Goal: Task Accomplishment & Management: Use online tool/utility

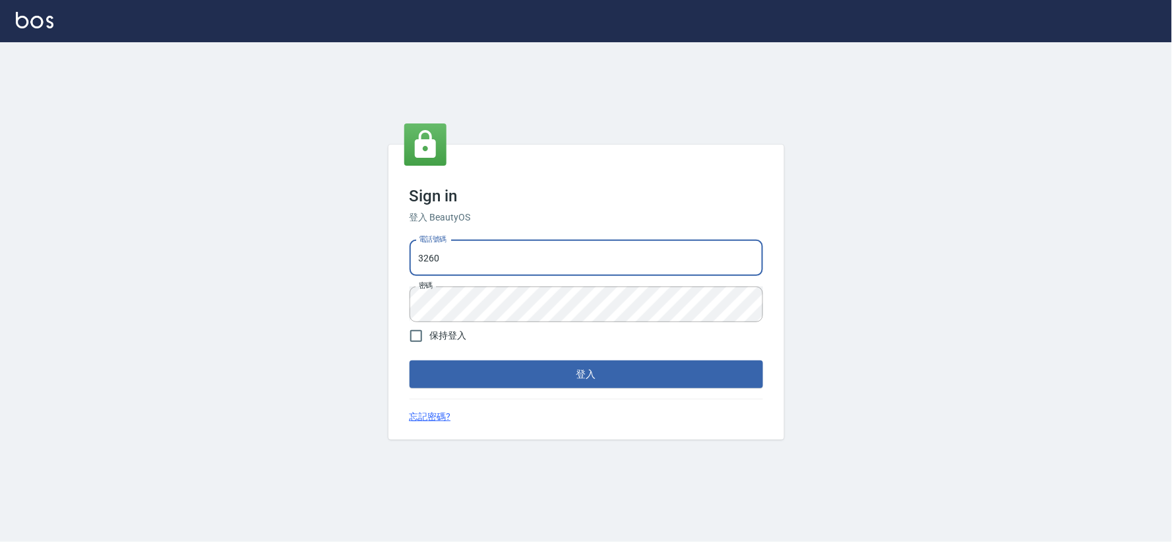
click at [511, 260] on input "3260" at bounding box center [587, 258] width 354 height 36
type input "034258365"
click at [476, 373] on button "登入" at bounding box center [587, 374] width 354 height 28
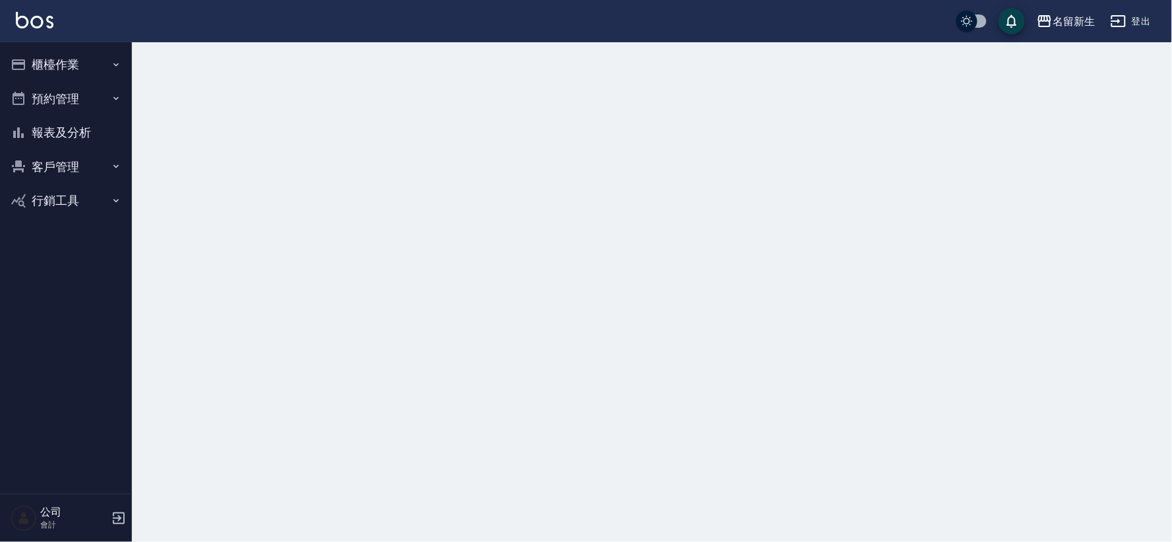
click at [55, 67] on button "櫃檯作業" at bounding box center [65, 64] width 121 height 34
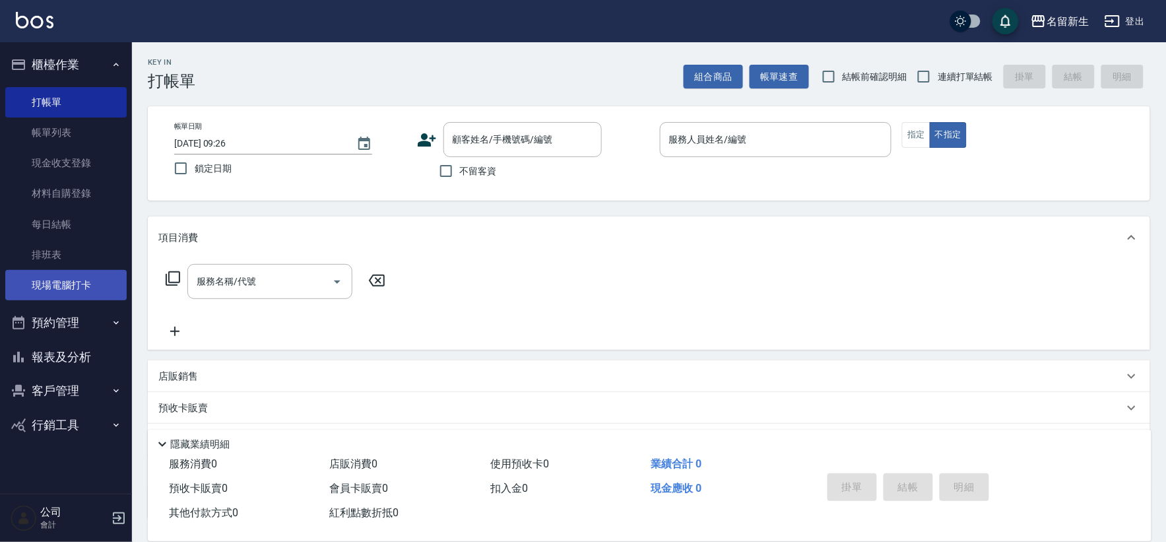
click at [71, 285] on link "現場電腦打卡" at bounding box center [65, 285] width 121 height 30
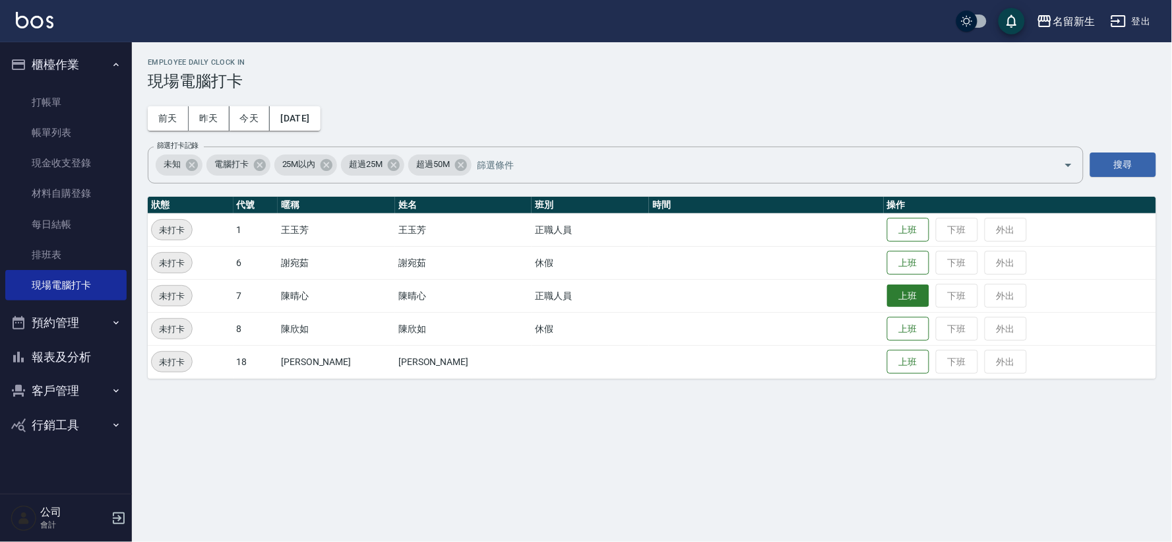
click at [887, 297] on button "上班" at bounding box center [908, 295] width 42 height 23
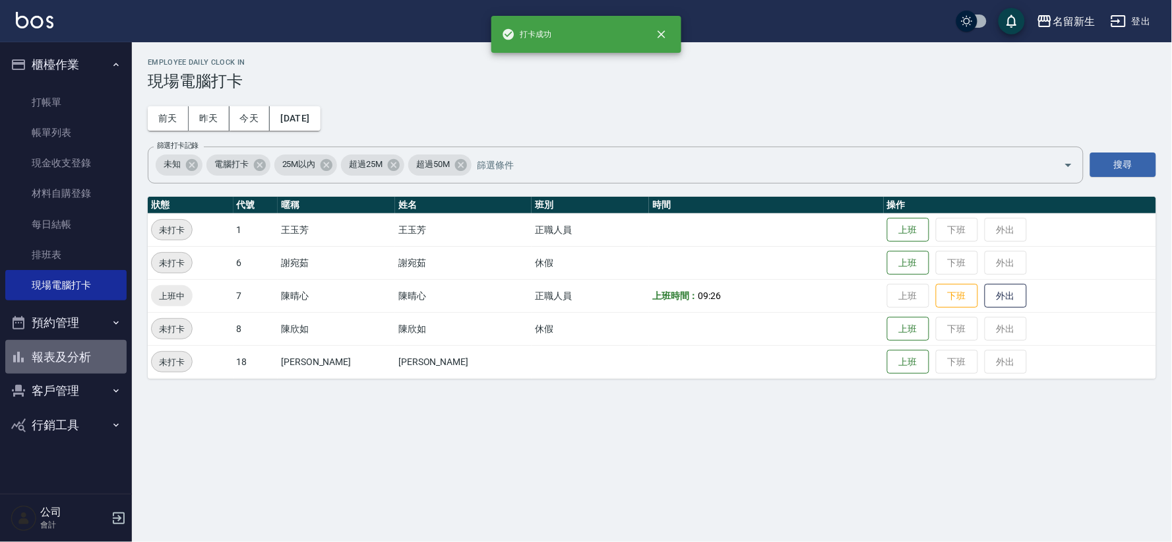
click at [55, 364] on button "報表及分析" at bounding box center [65, 357] width 121 height 34
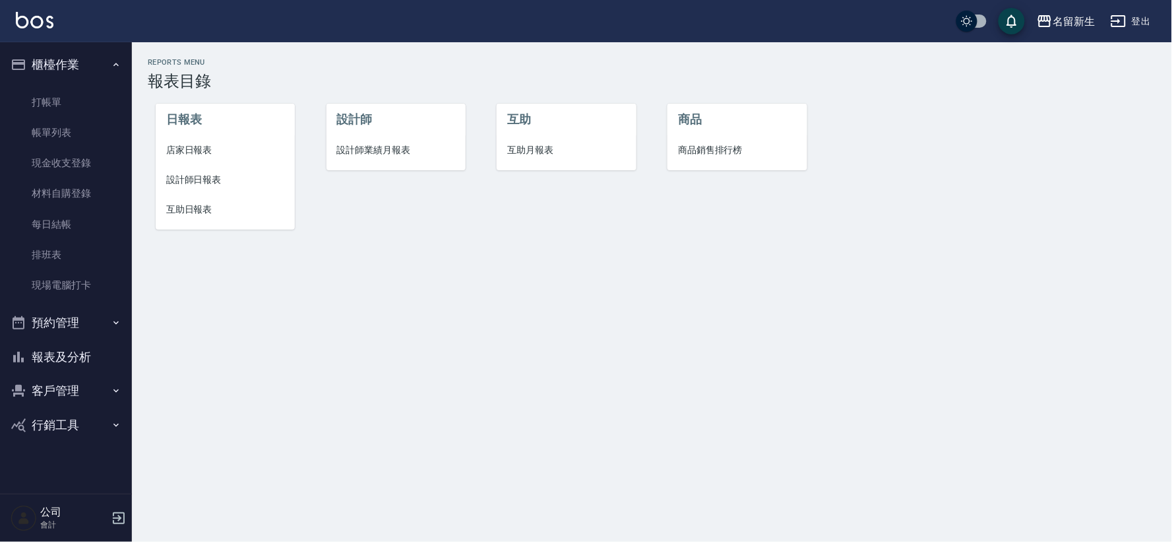
click at [365, 156] on span "設計師業績月報表" at bounding box center [396, 150] width 118 height 14
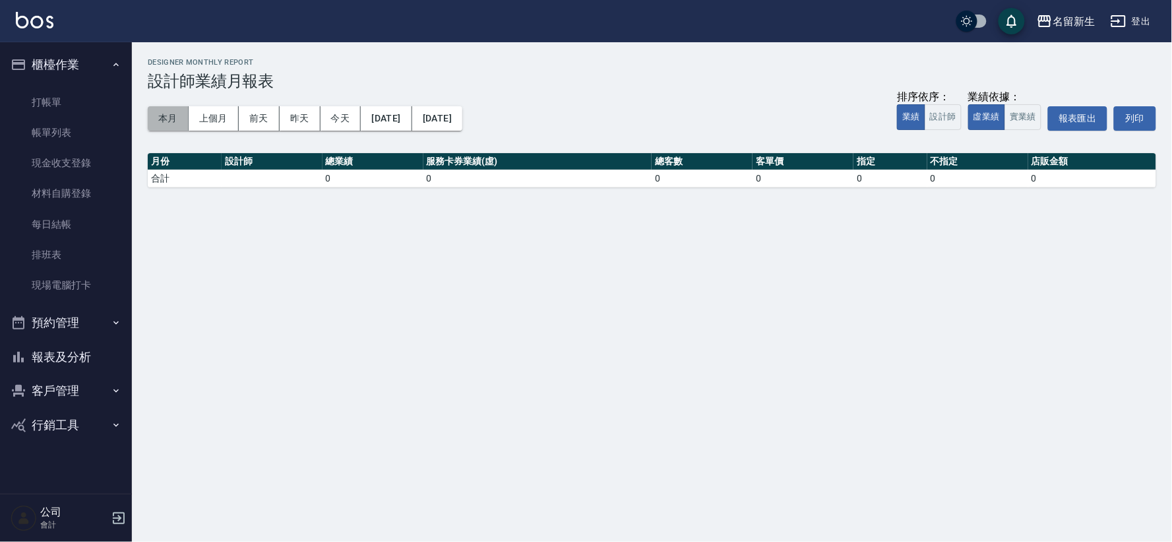
click at [175, 125] on button "本月" at bounding box center [168, 118] width 41 height 24
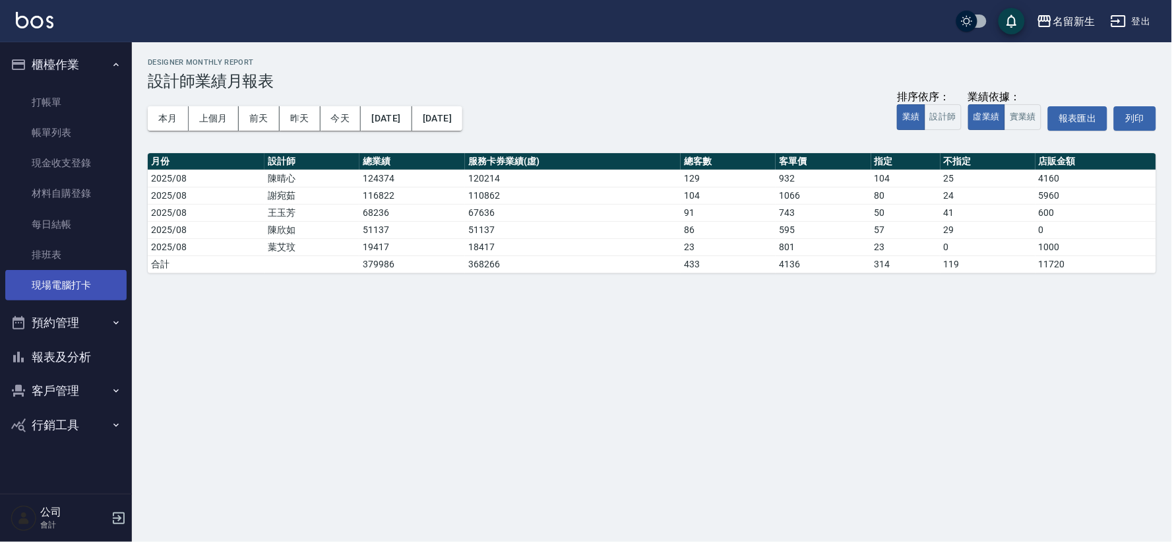
click at [80, 282] on link "現場電腦打卡" at bounding box center [65, 285] width 121 height 30
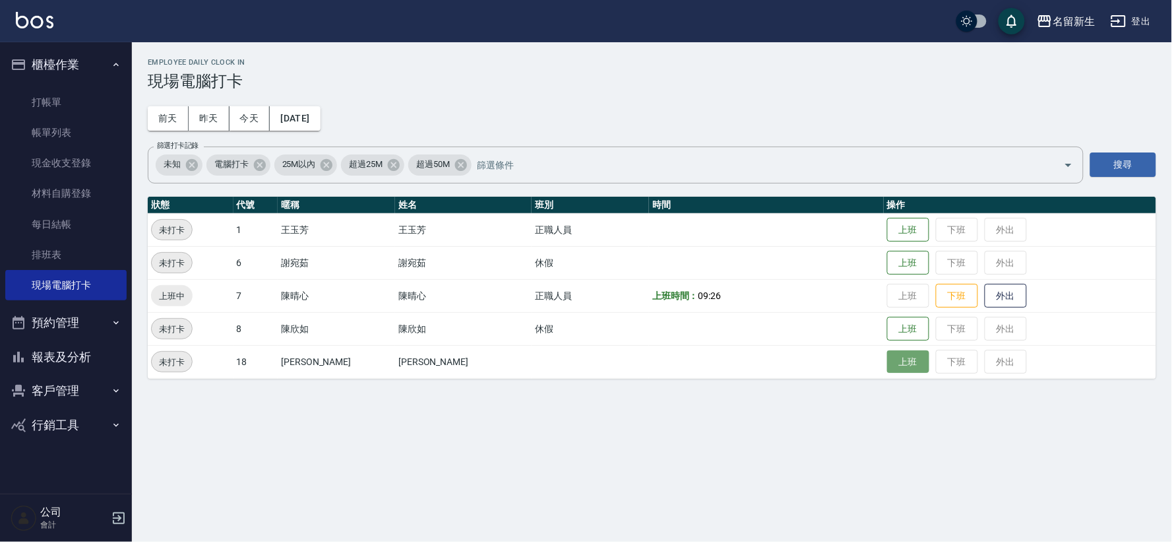
click at [887, 357] on button "上班" at bounding box center [908, 361] width 42 height 23
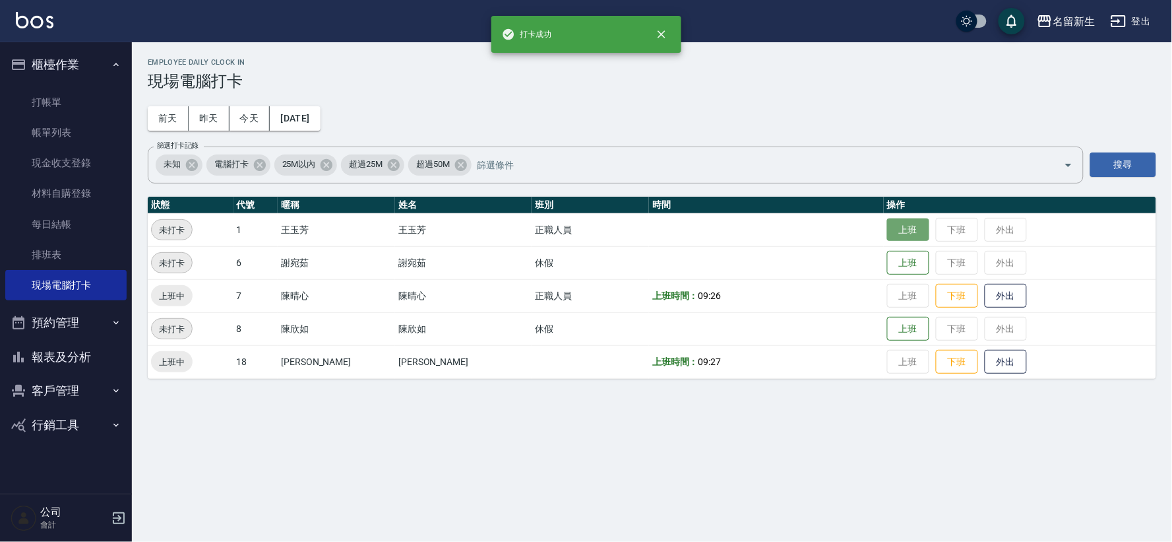
click at [891, 231] on button "上班" at bounding box center [908, 229] width 42 height 23
